Goal: Task Accomplishment & Management: Manage account settings

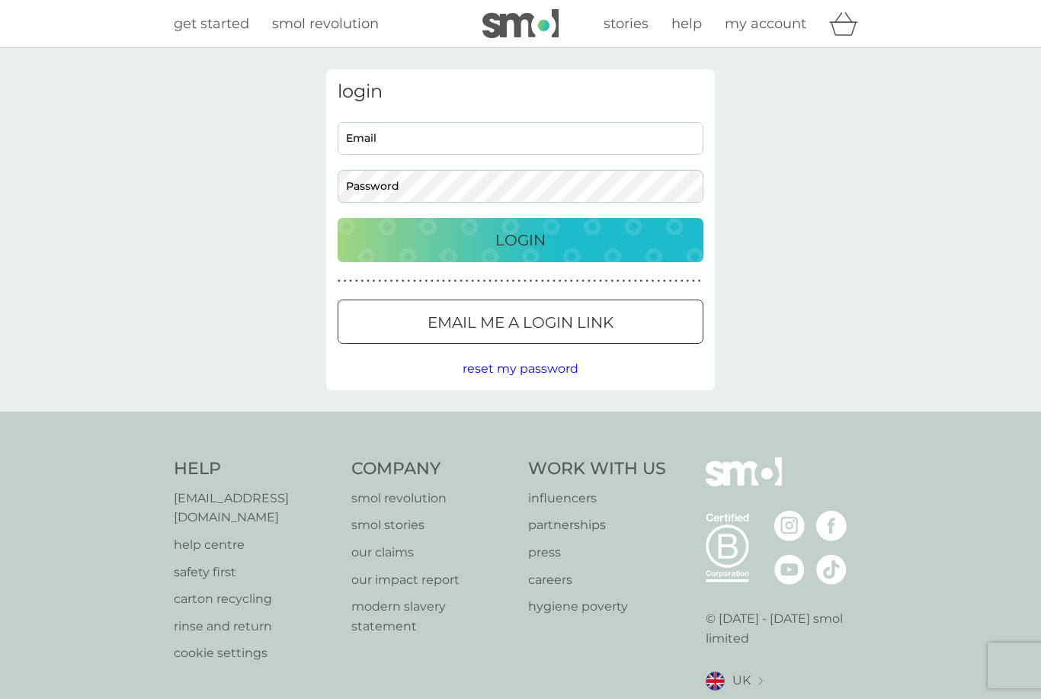
click at [376, 145] on input "Email" at bounding box center [520, 138] width 366 height 33
type input "[PERSON_NAME][EMAIL_ADDRESS][PERSON_NAME][DOMAIN_NAME]"
click at [520, 239] on button "Login" at bounding box center [520, 240] width 366 height 44
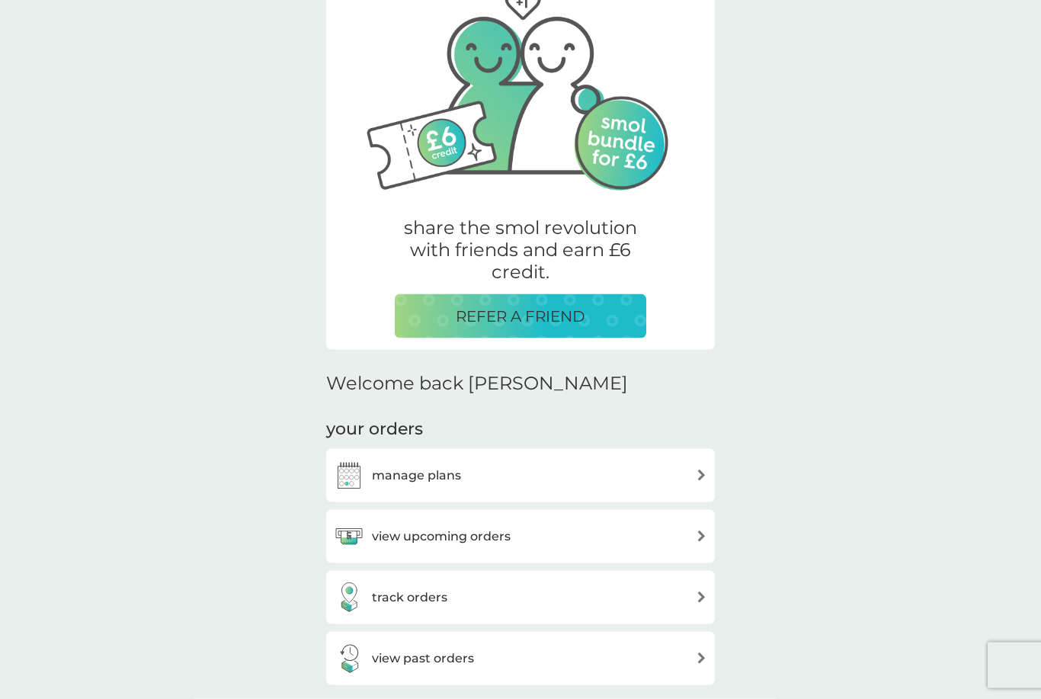
scroll to position [98, 0]
click at [409, 472] on h3 "manage plans" at bounding box center [416, 475] width 89 height 20
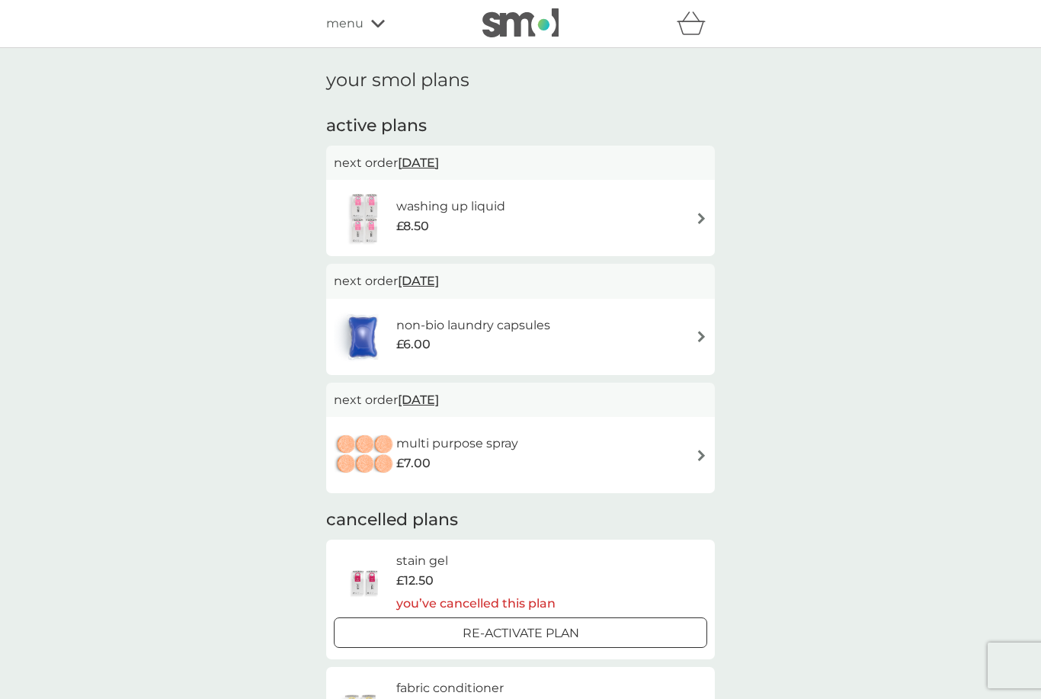
click at [452, 341] on div "£6.00" at bounding box center [473, 344] width 154 height 20
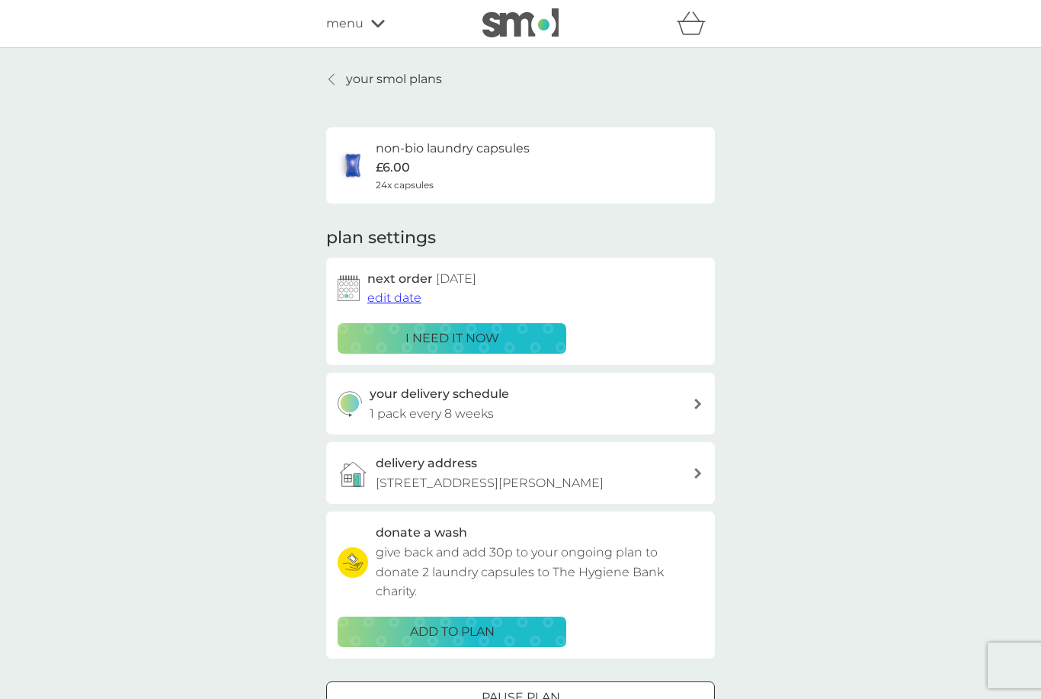
click at [432, 334] on p "i need it now" at bounding box center [452, 338] width 94 height 20
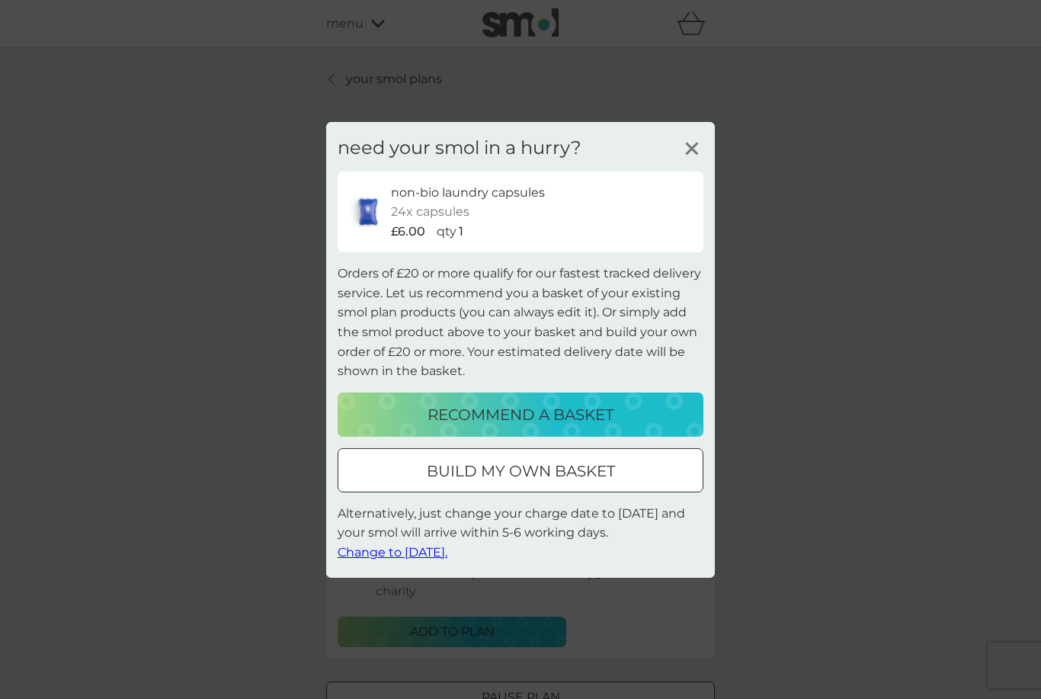
click at [398, 559] on span "Change to tomorrow." at bounding box center [392, 552] width 110 height 14
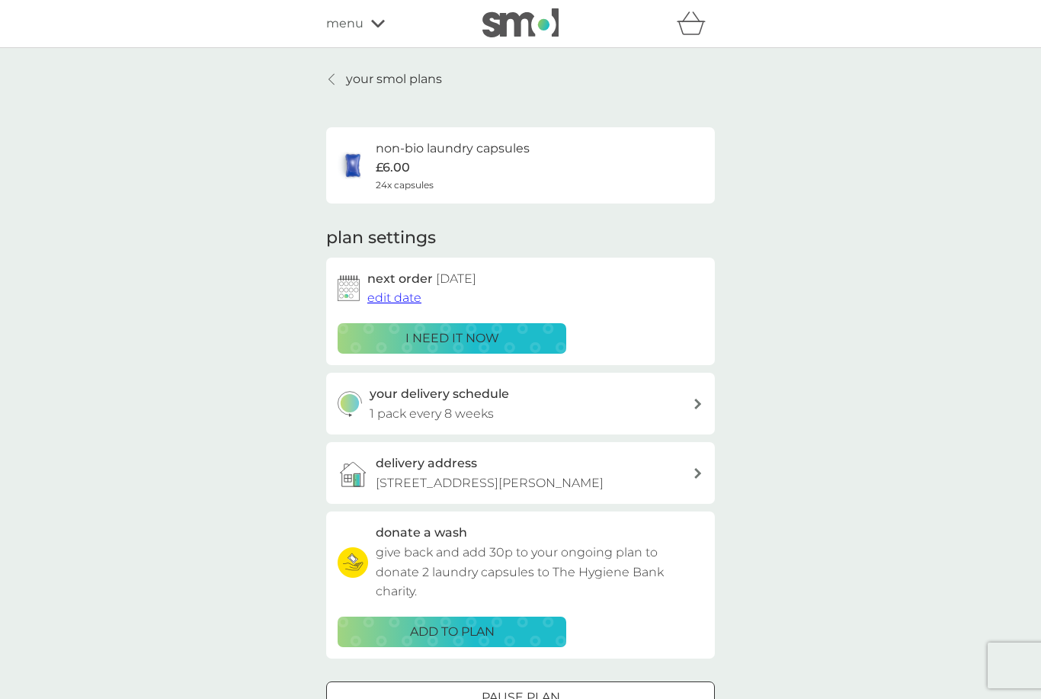
click at [376, 414] on p "1 pack every 8 weeks" at bounding box center [431, 414] width 124 height 20
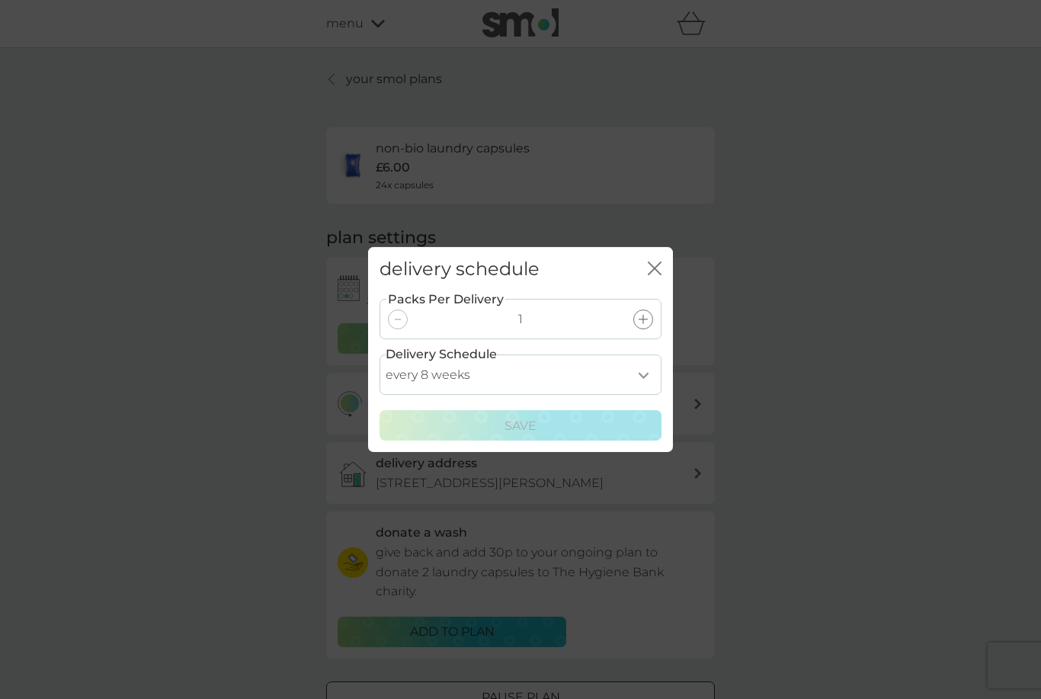
click at [645, 395] on select "every 1 week every 2 weeks every 3 weeks every 4 weeks every 5 weeks every 6 we…" at bounding box center [520, 374] width 282 height 40
select select "49"
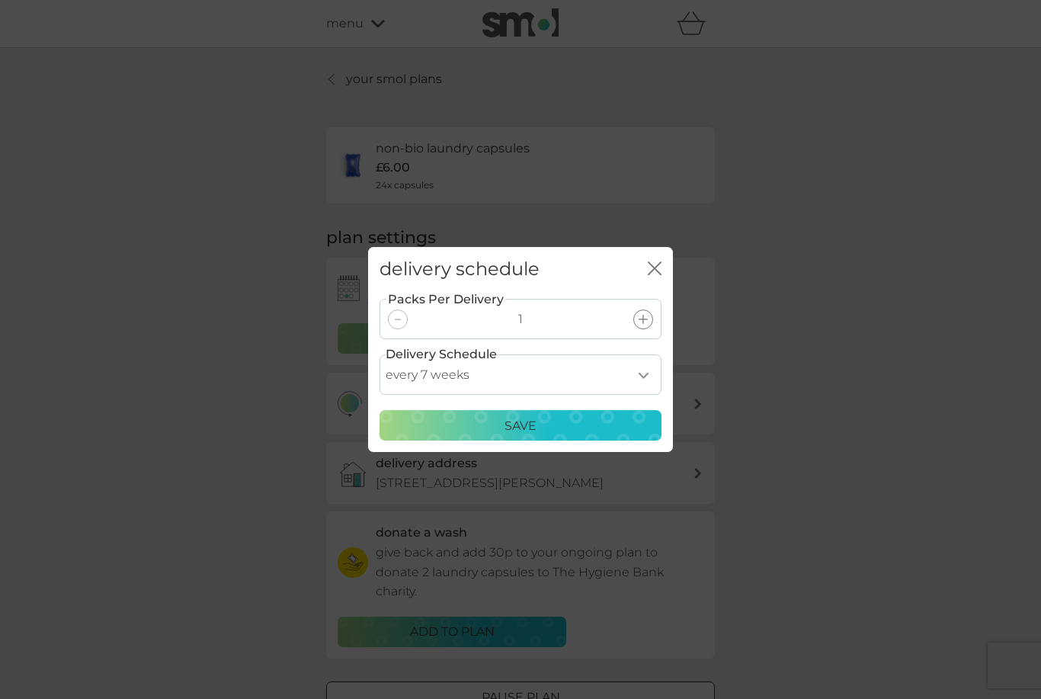
click at [508, 436] on p "Save" at bounding box center [520, 426] width 32 height 20
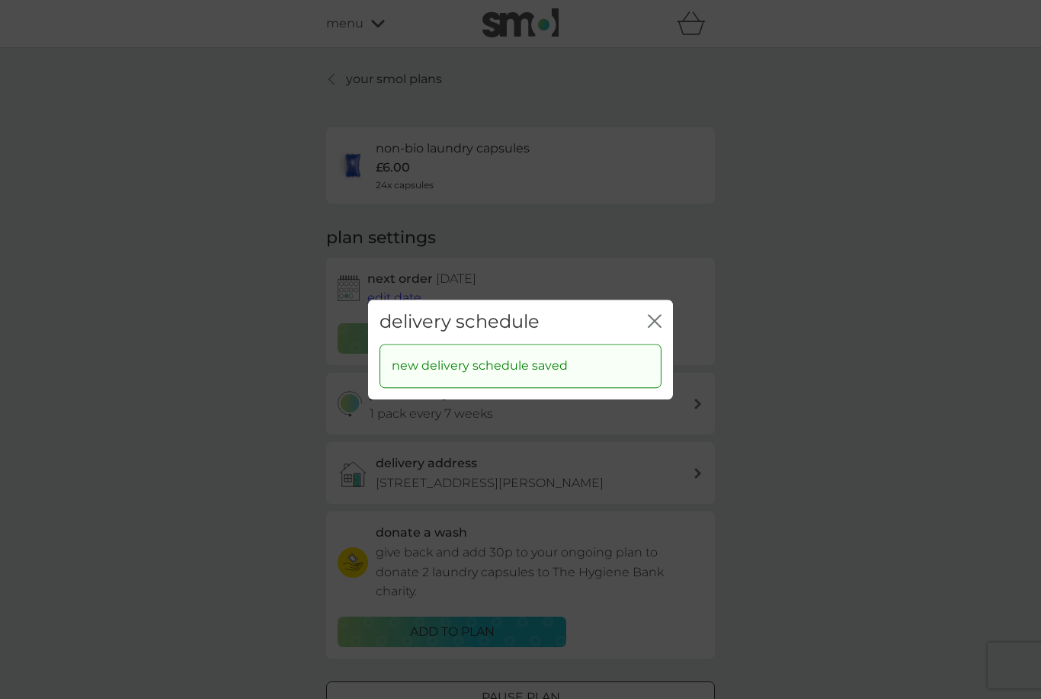
click at [652, 327] on icon "close" at bounding box center [651, 321] width 6 height 12
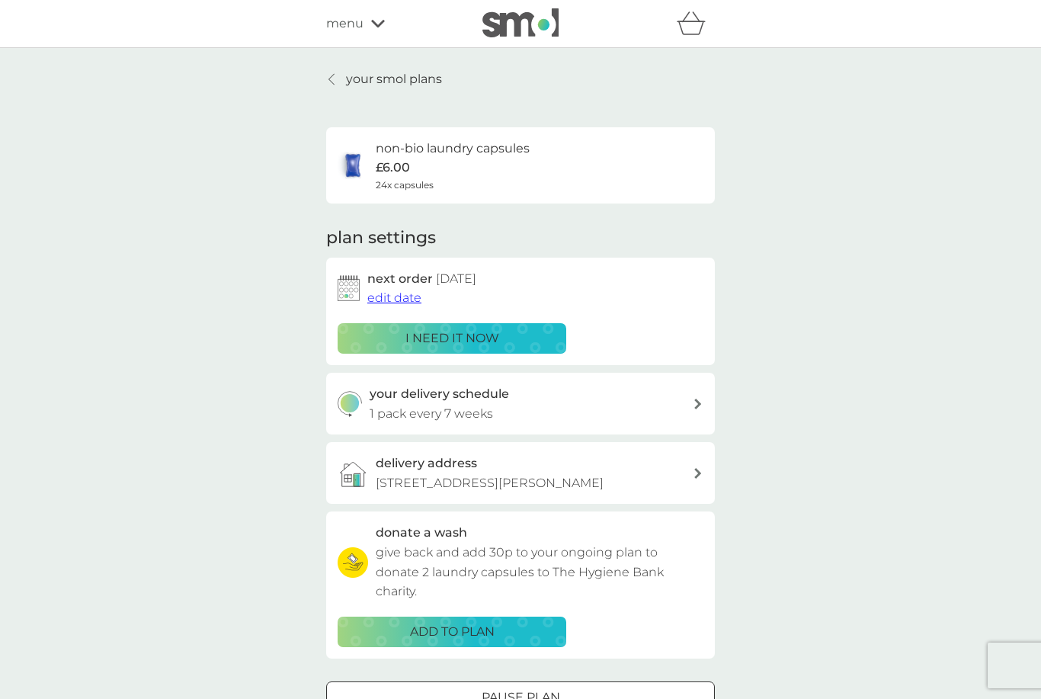
click at [340, 86] on link "your smol plans" at bounding box center [384, 79] width 116 height 20
